Goal: Task Accomplishment & Management: Manage account settings

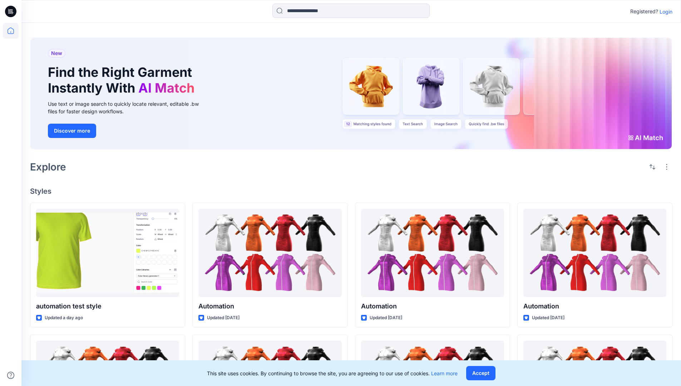
click at [664, 11] on p "Login" at bounding box center [665, 12] width 13 height 8
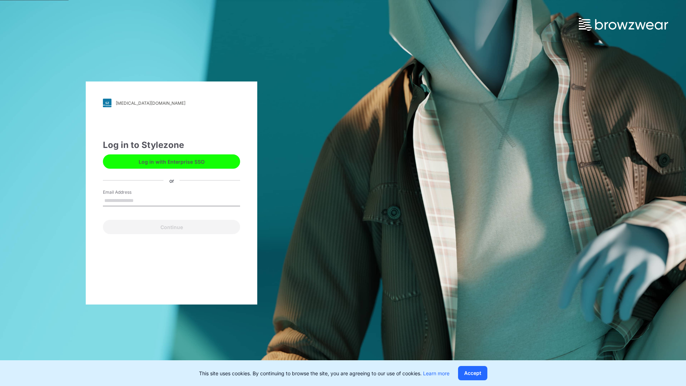
click at [141, 200] on input "Email Address" at bounding box center [171, 201] width 137 height 11
type input "**********"
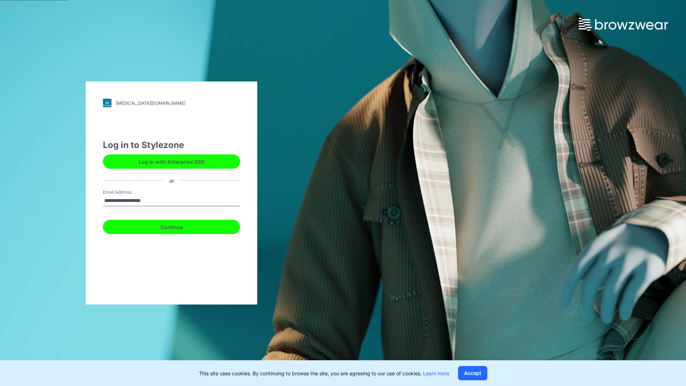
click at [179, 226] on button "Continue" at bounding box center [171, 227] width 137 height 14
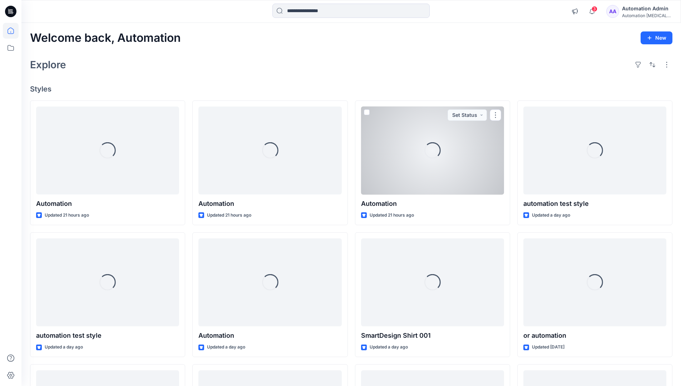
click at [14, 31] on icon at bounding box center [11, 31] width 6 height 6
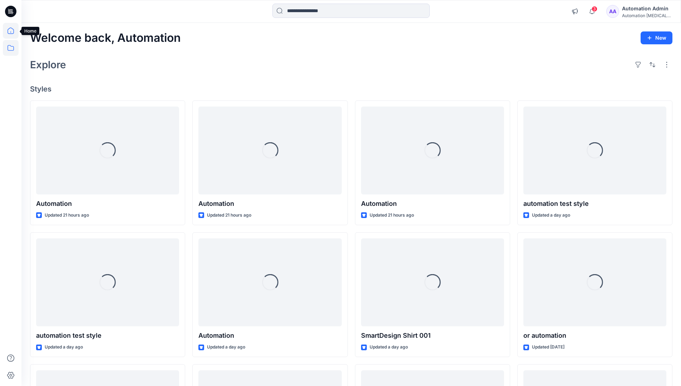
click at [13, 47] on icon at bounding box center [11, 48] width 16 height 16
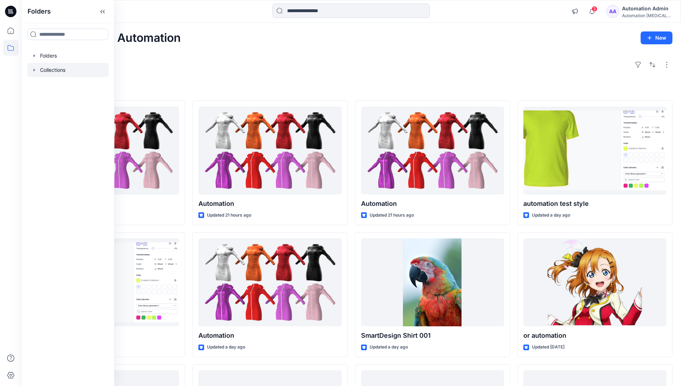
click at [55, 69] on div at bounding box center [67, 70] width 81 height 14
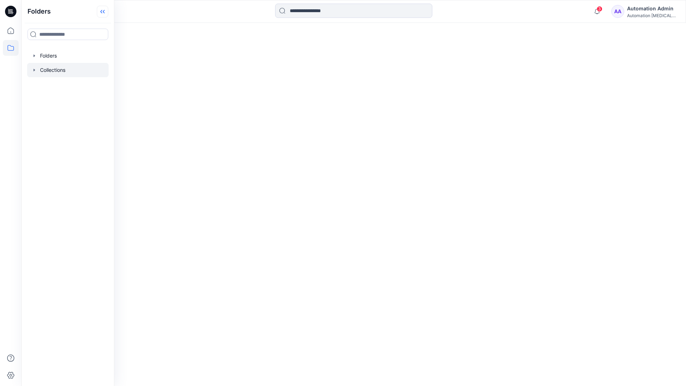
click at [104, 13] on icon at bounding box center [102, 12] width 11 height 12
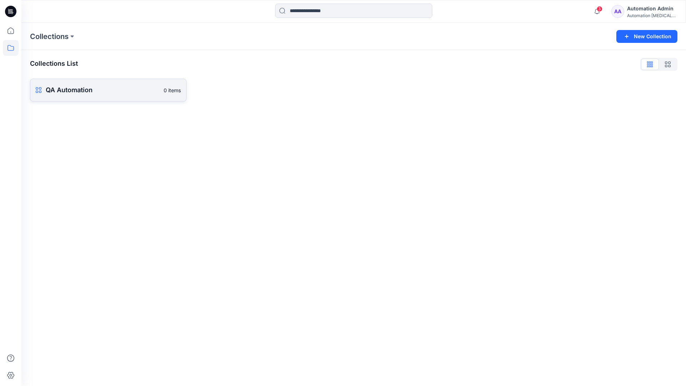
click at [102, 89] on p "QA Automation" at bounding box center [103, 90] width 114 height 10
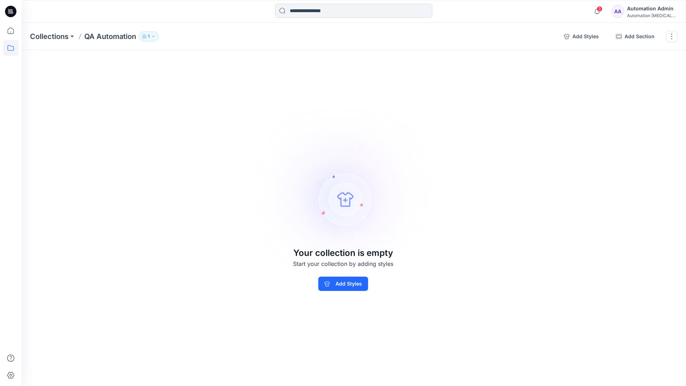
click at [650, 11] on div "Automation Admin" at bounding box center [652, 8] width 50 height 9
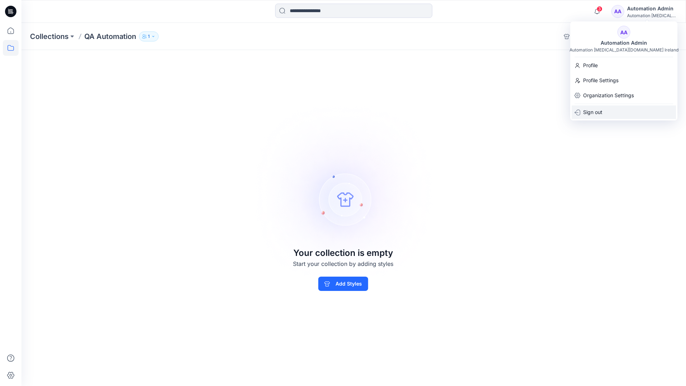
click at [589, 113] on p "Sign out" at bounding box center [592, 112] width 19 height 14
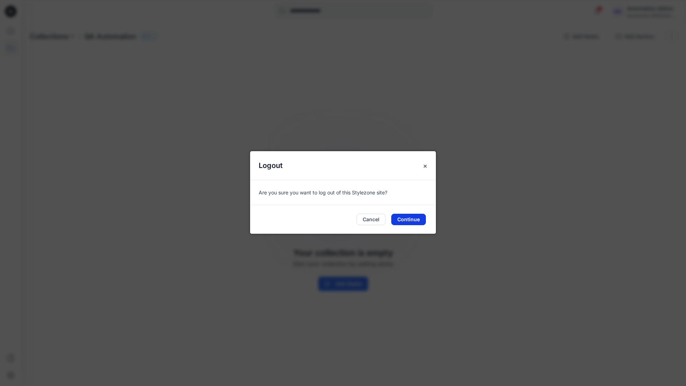
click at [396, 221] on button "Continue" at bounding box center [408, 219] width 35 height 11
